Goal: Task Accomplishment & Management: Manage account settings

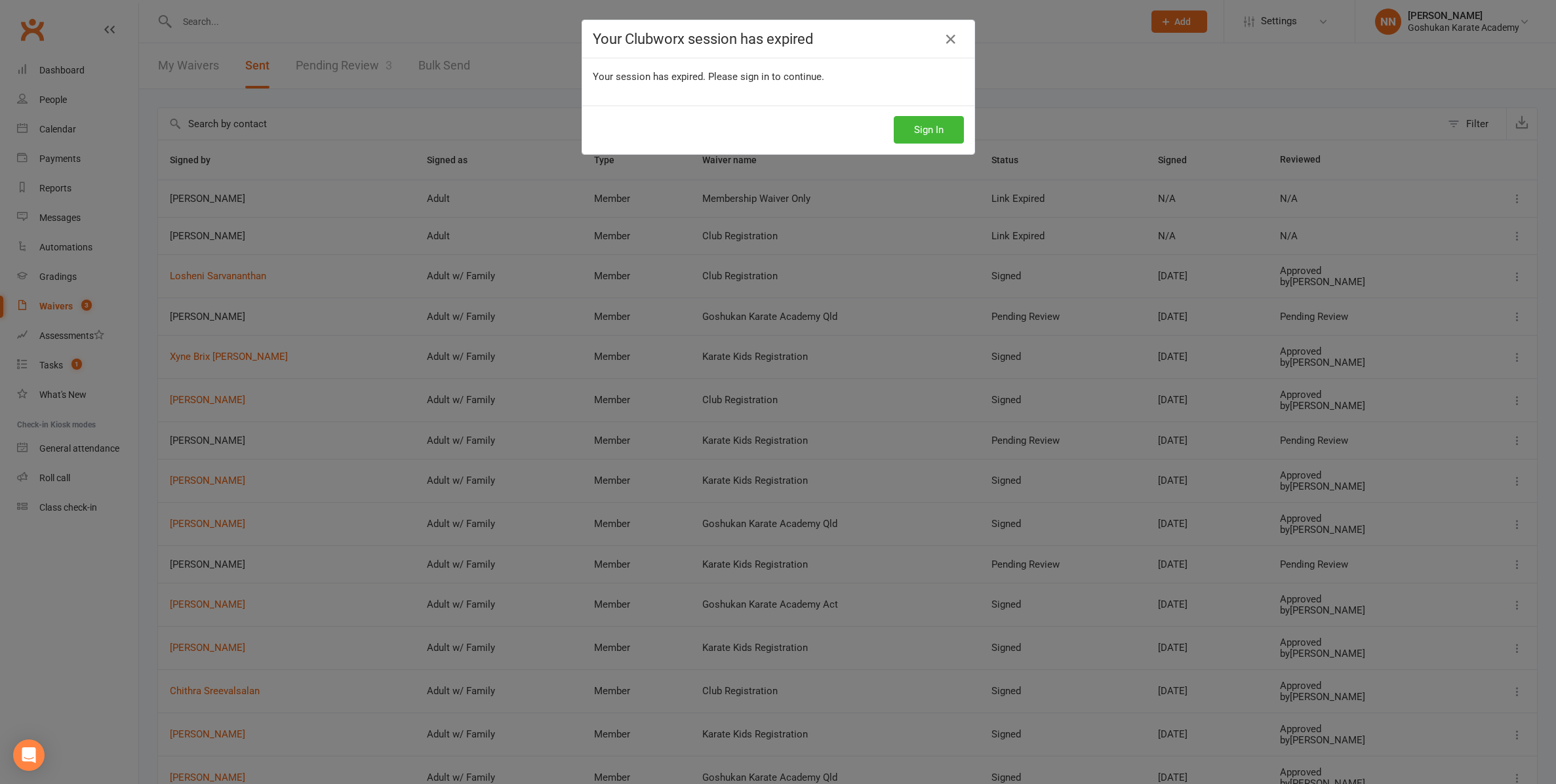
select select "25"
click at [916, 129] on button "Sign In" at bounding box center [929, 130] width 70 height 27
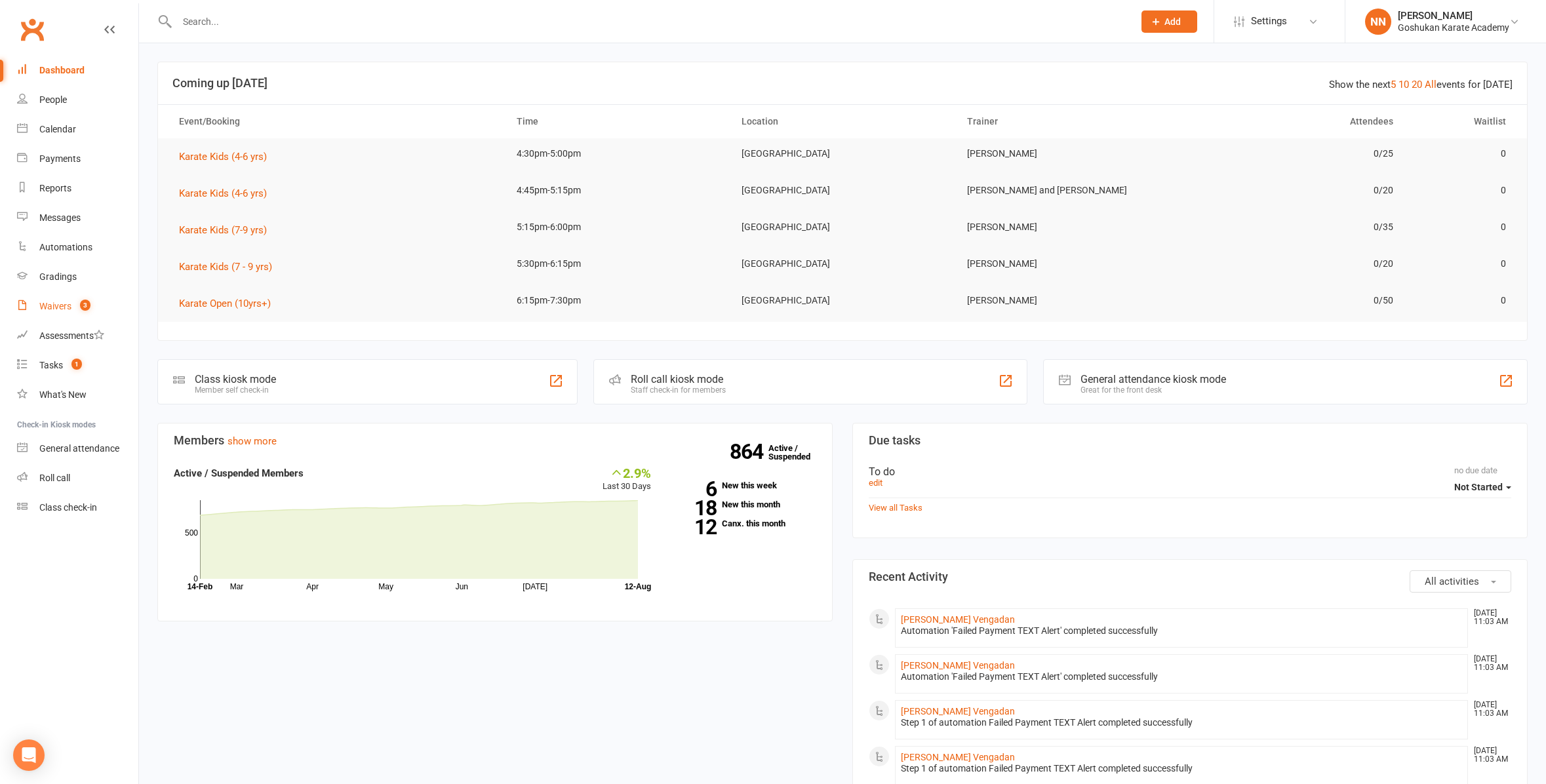
click at [39, 305] on link "Waivers 3" at bounding box center [78, 306] width 121 height 30
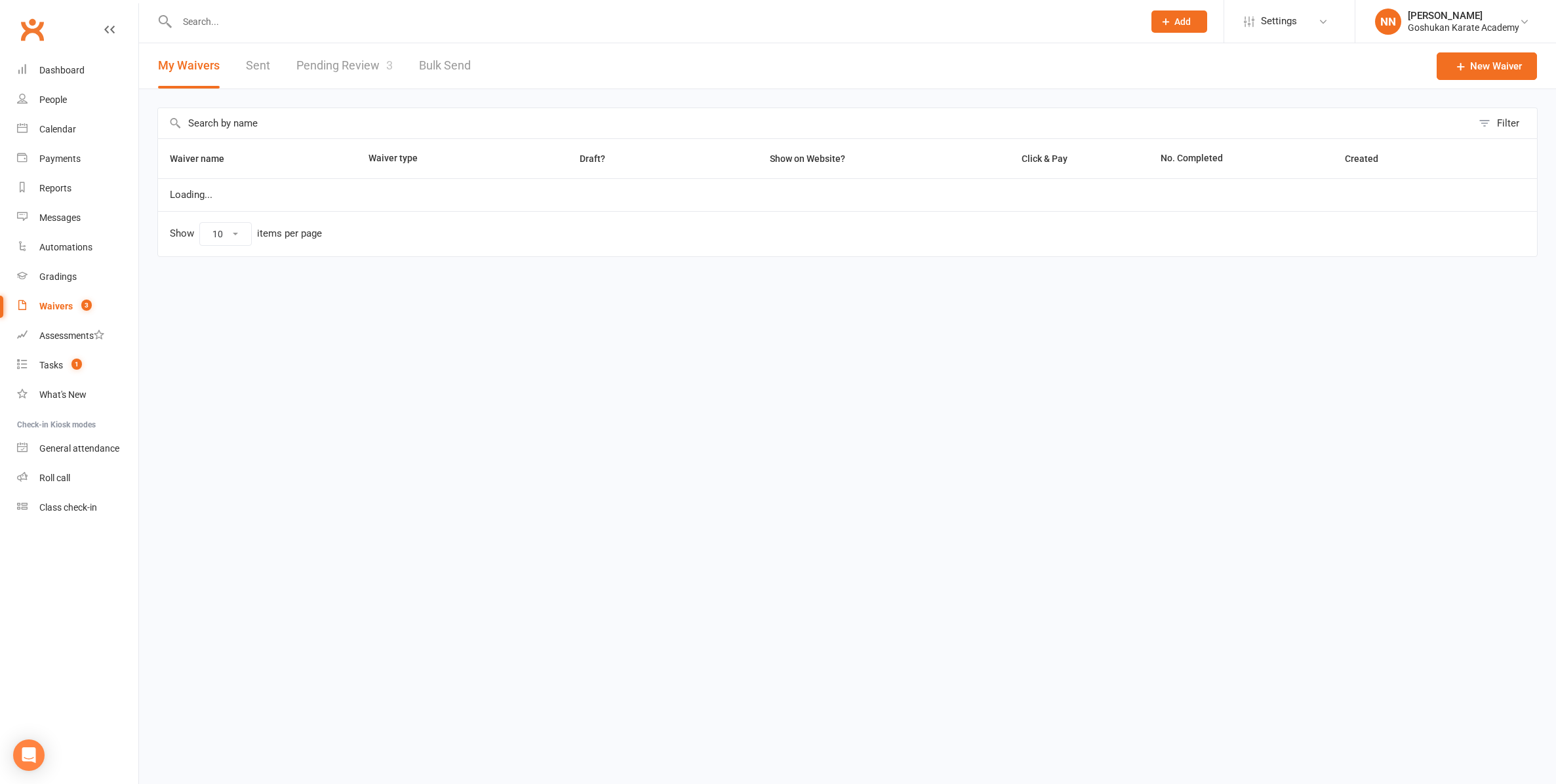
select select "100"
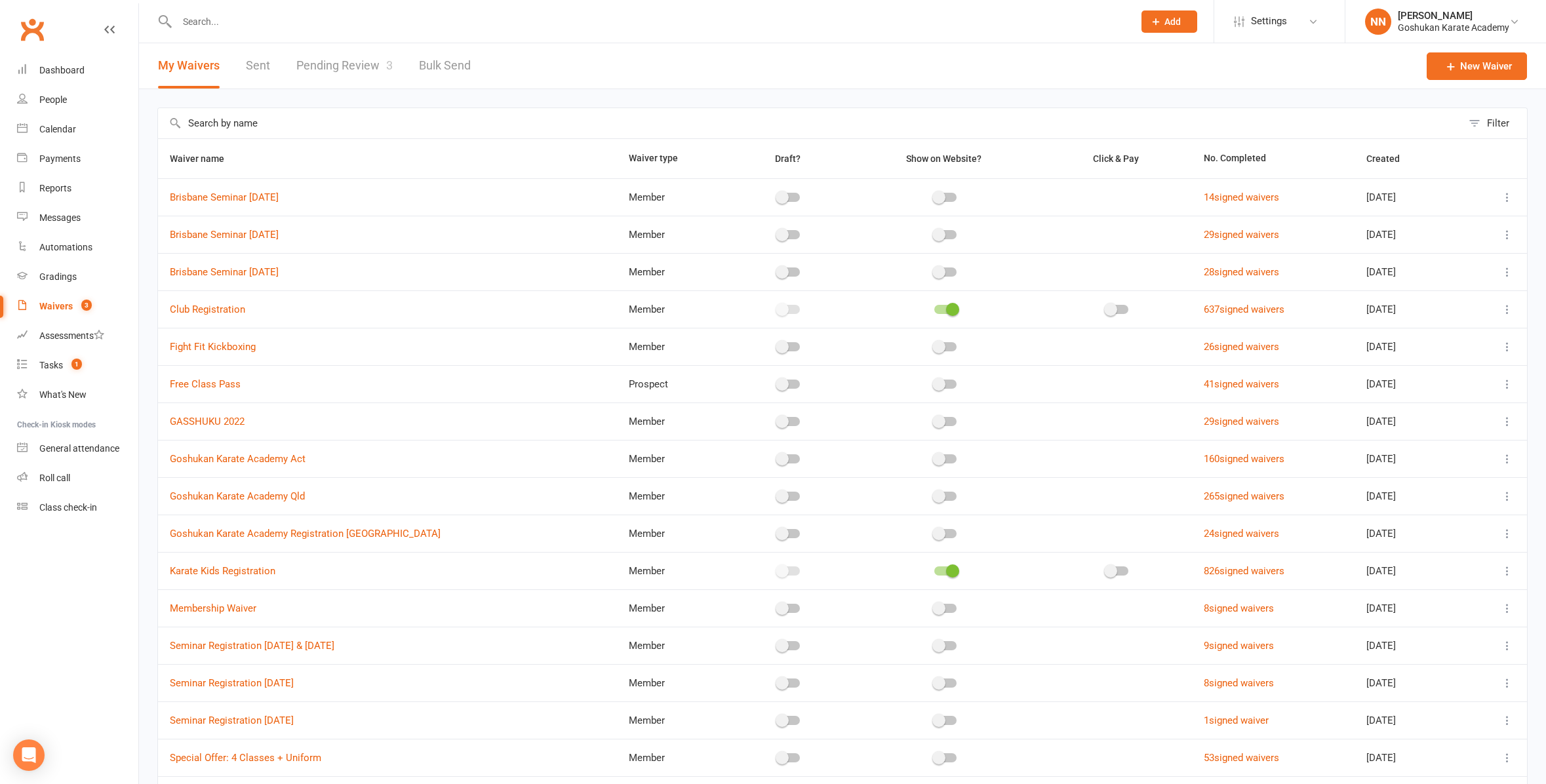
click at [334, 62] on link "Pending Review 3" at bounding box center [344, 66] width 96 height 45
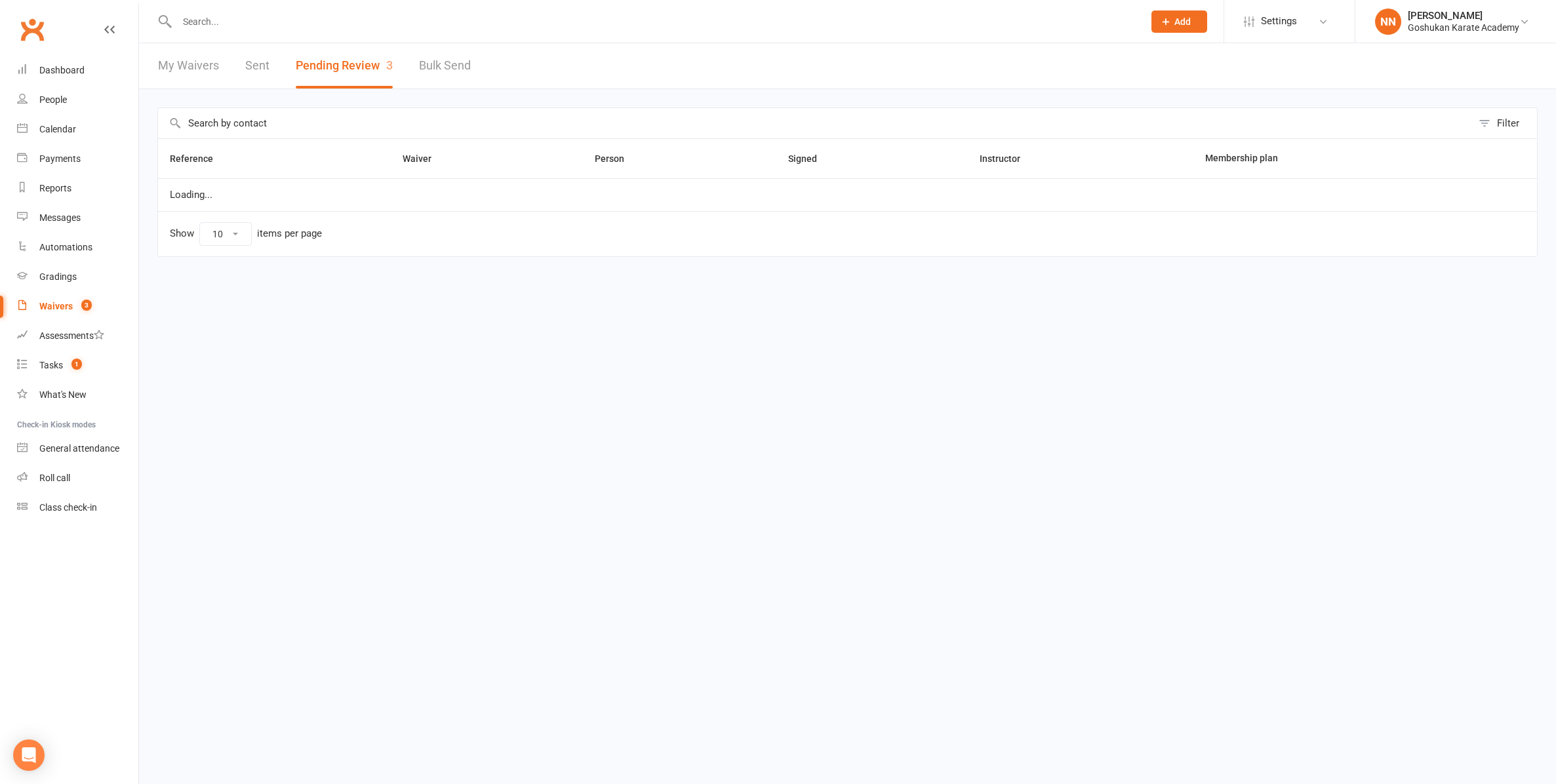
select select "100"
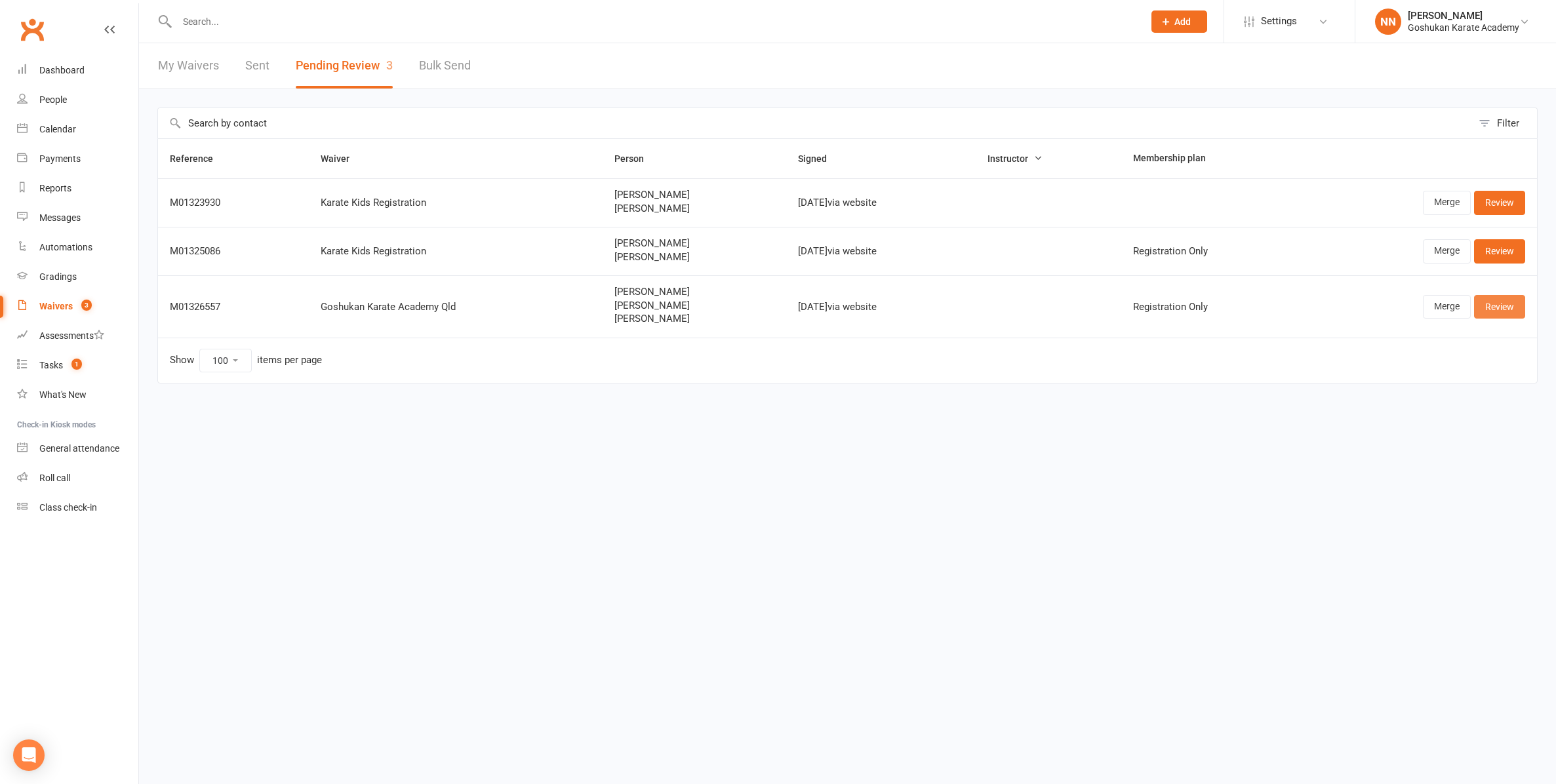
click at [1510, 307] on link "Review" at bounding box center [1499, 307] width 51 height 24
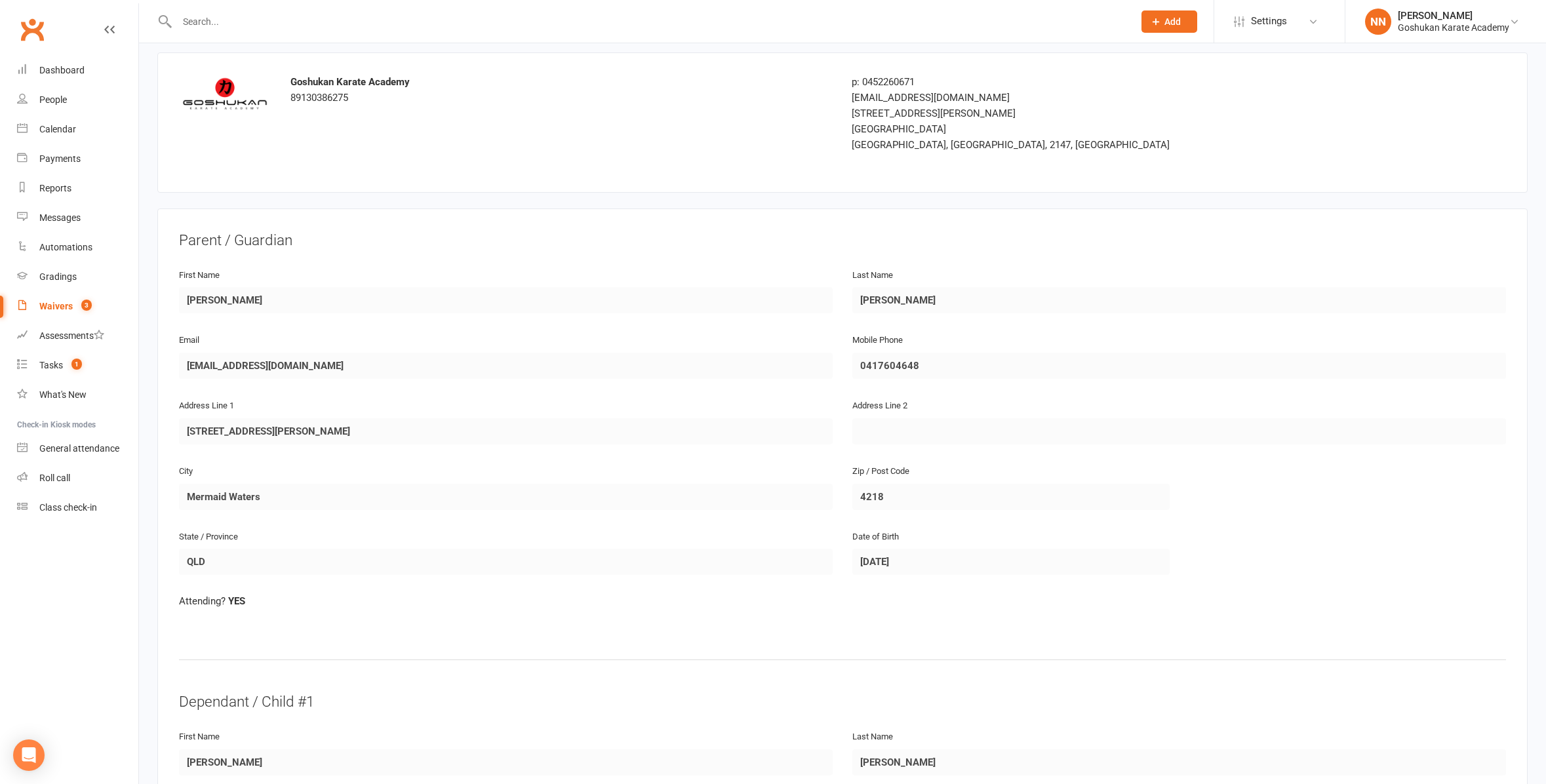
scroll to position [48, 0]
